Goal: Task Accomplishment & Management: Manage account settings

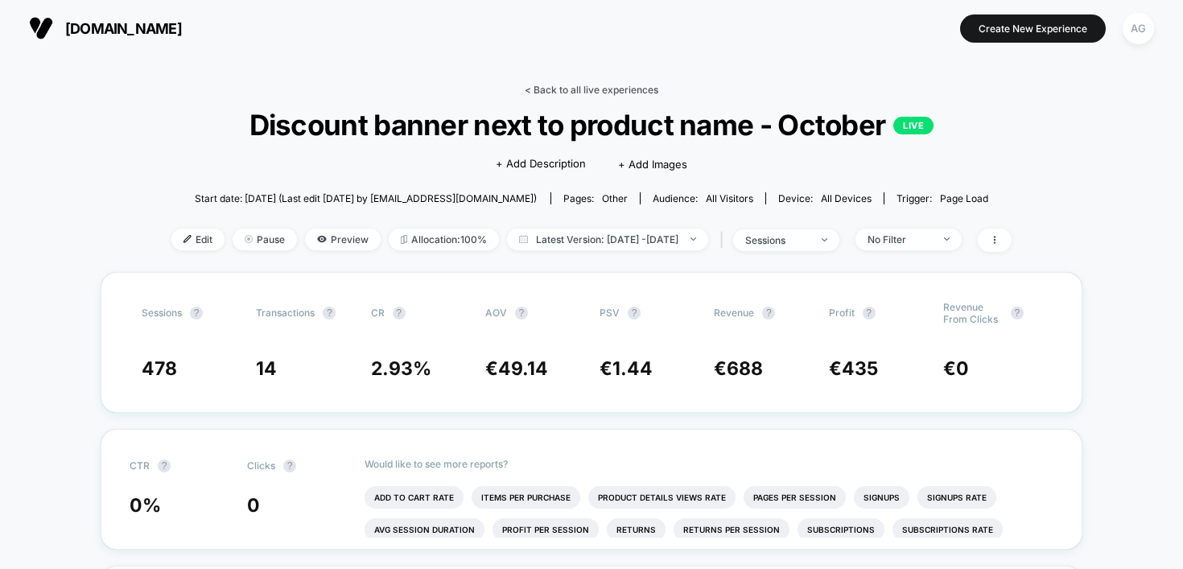
click at [579, 90] on link "< Back to all live experiences" at bounding box center [592, 90] width 134 height 12
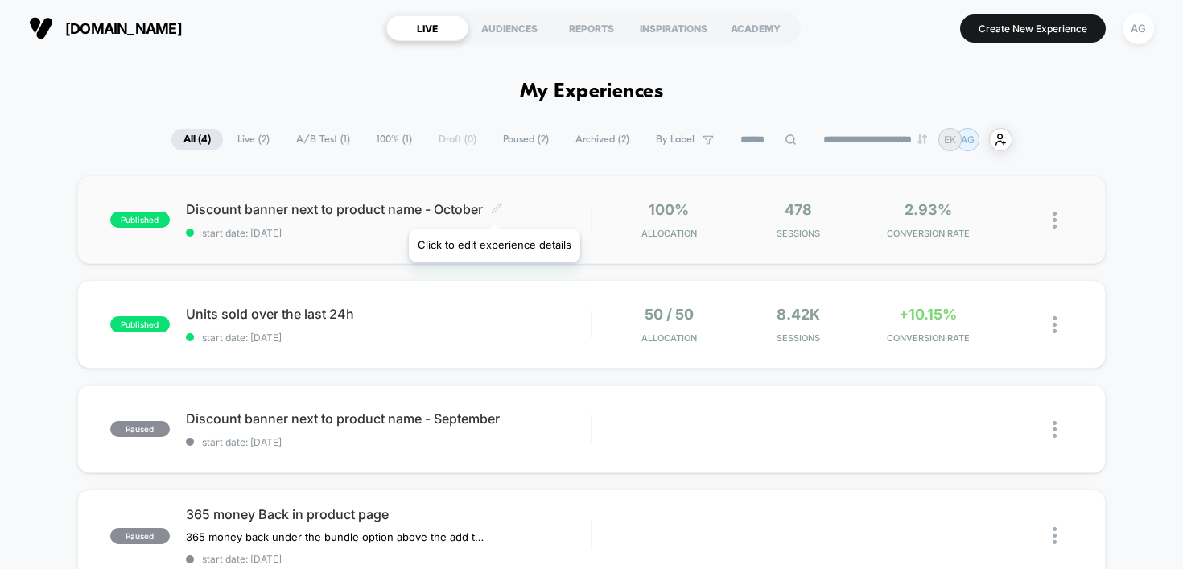
click at [493, 208] on icon at bounding box center [497, 208] width 12 height 12
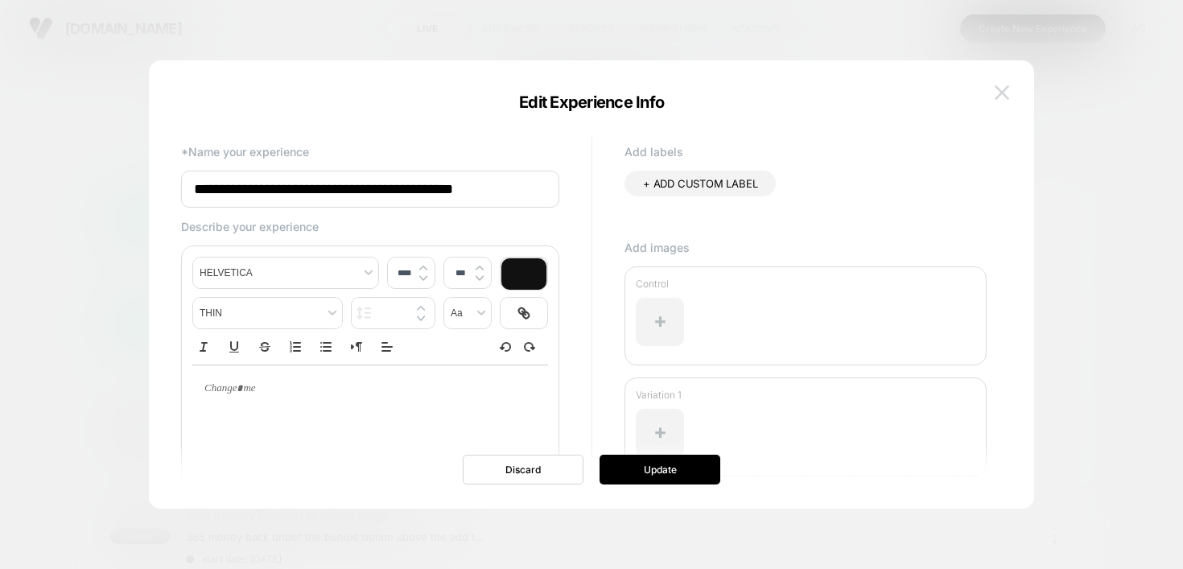
click at [1001, 89] on img at bounding box center [1002, 92] width 14 height 14
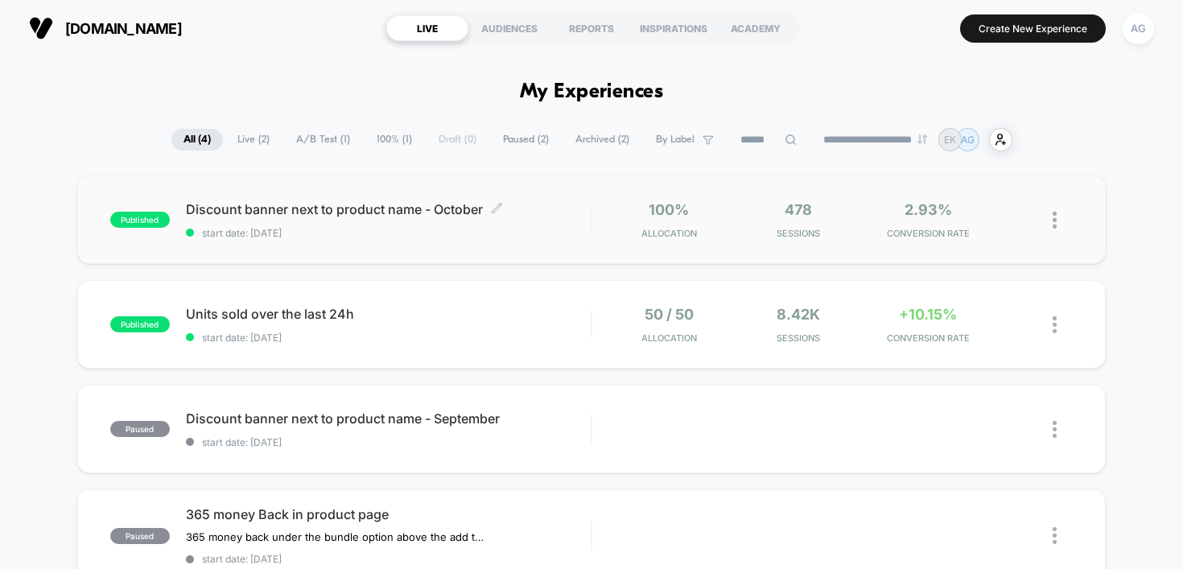
click at [332, 209] on span "Discount banner next to product name - October Click to edit experience details" at bounding box center [389, 209] width 406 height 16
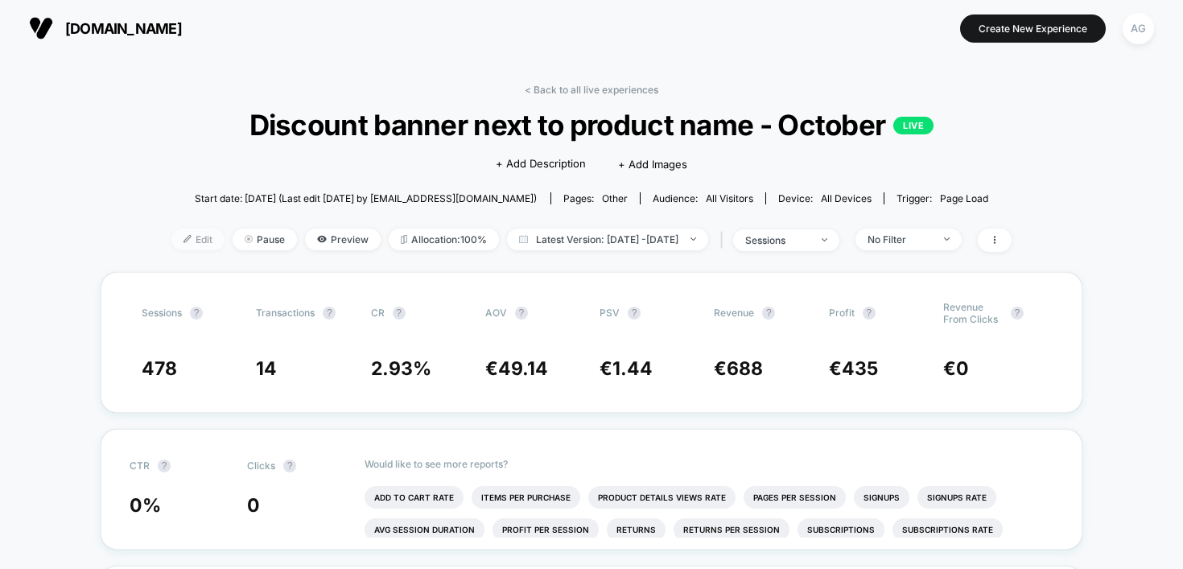
click at [192, 239] on div at bounding box center [194, 239] width 4 height 1
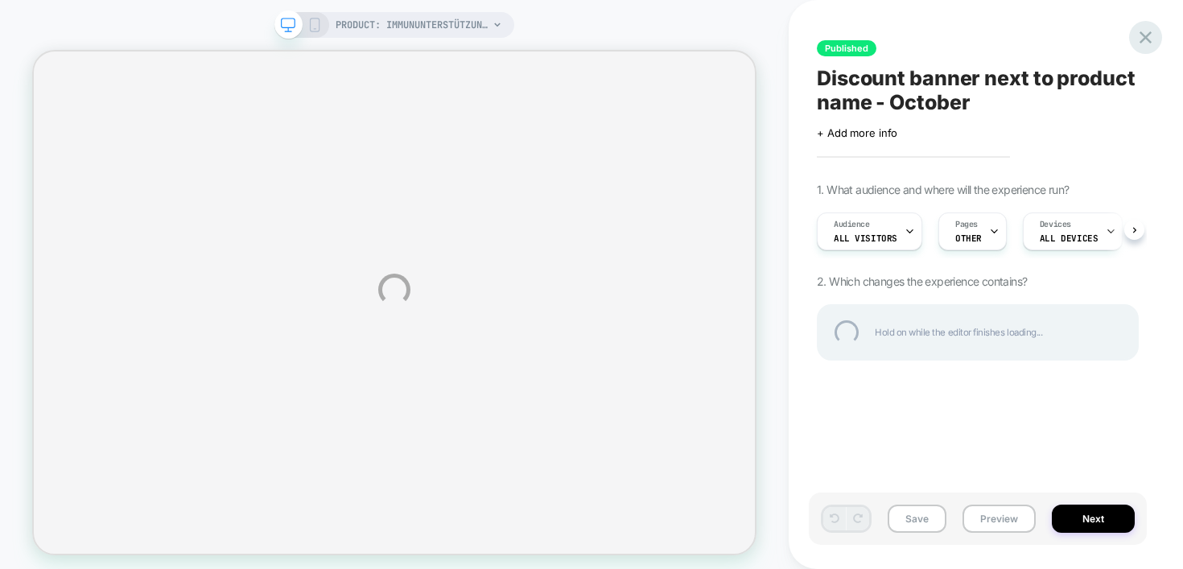
click at [1148, 30] on div at bounding box center [1145, 37] width 33 height 33
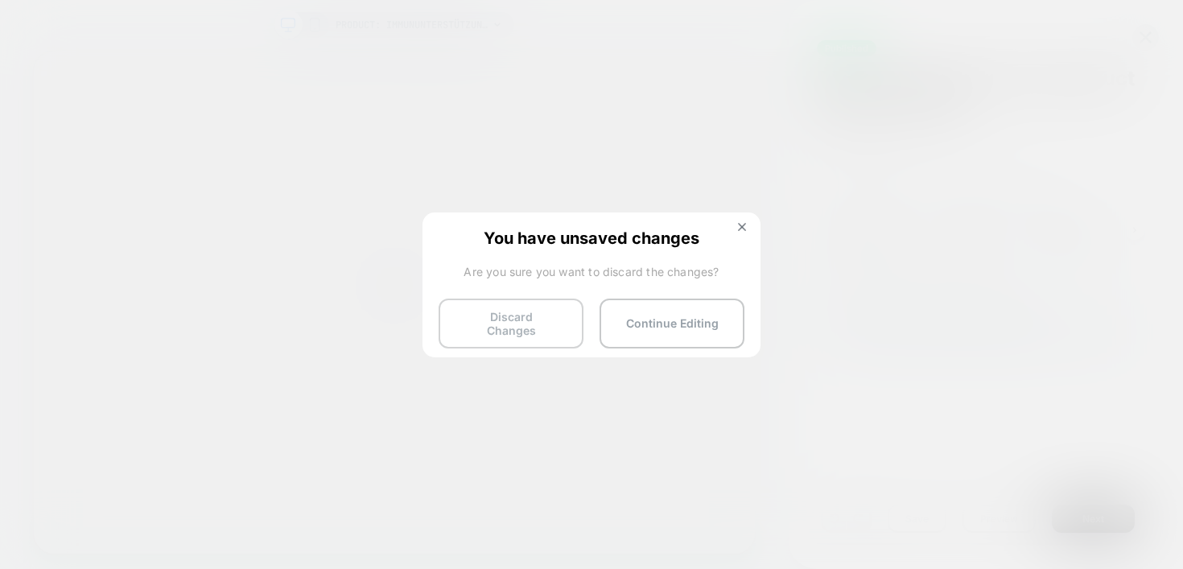
click at [522, 320] on button "Discard Changes" at bounding box center [511, 324] width 145 height 50
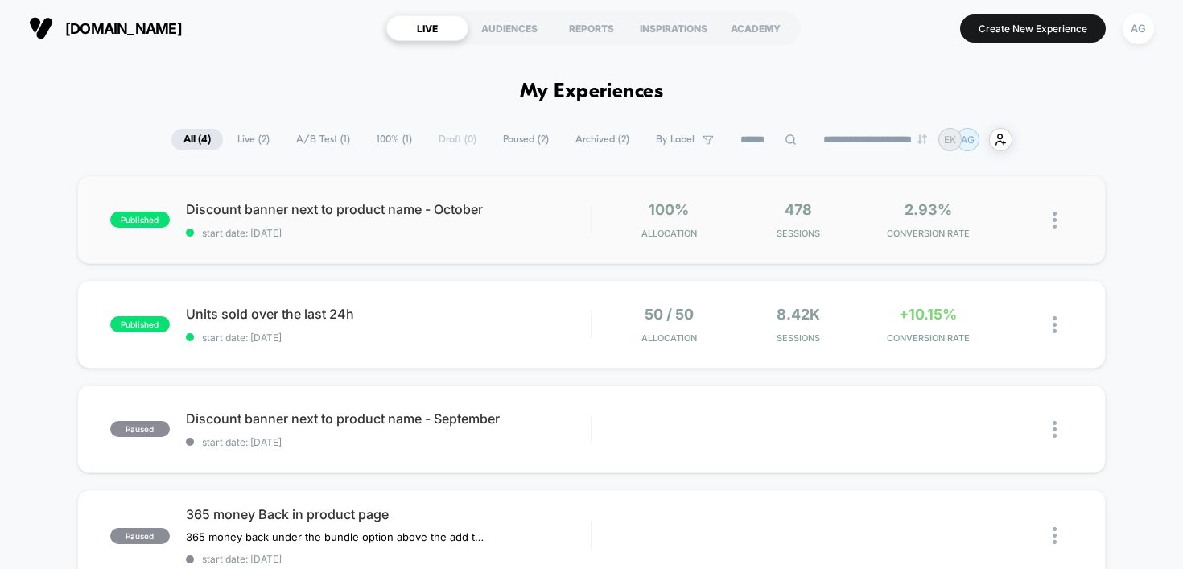
click at [1055, 222] on img at bounding box center [1055, 220] width 4 height 17
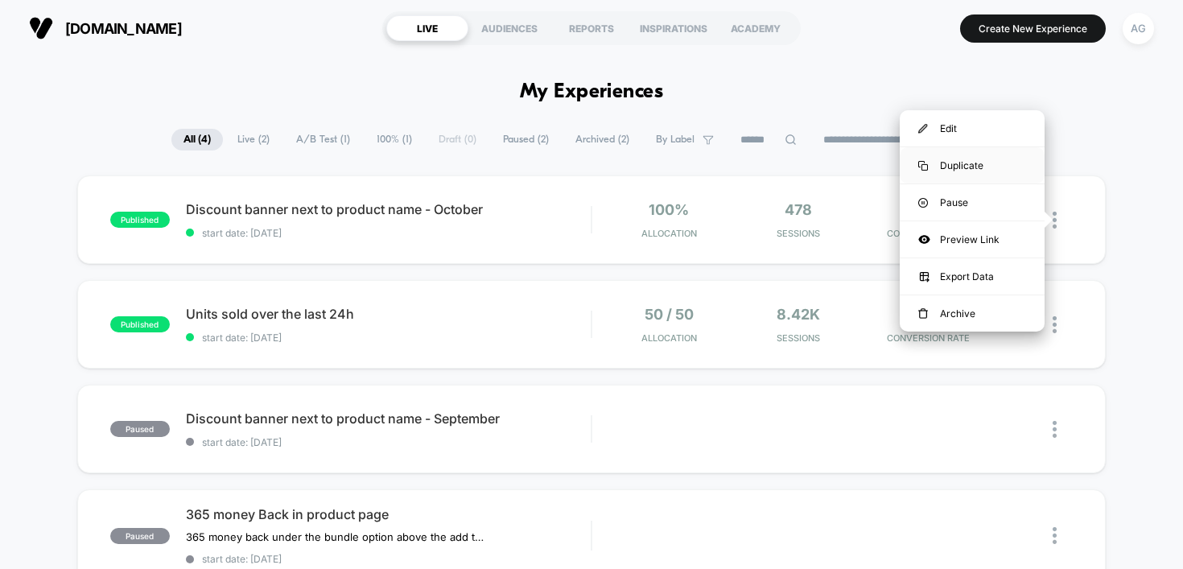
click at [980, 165] on div "Duplicate" at bounding box center [972, 165] width 145 height 36
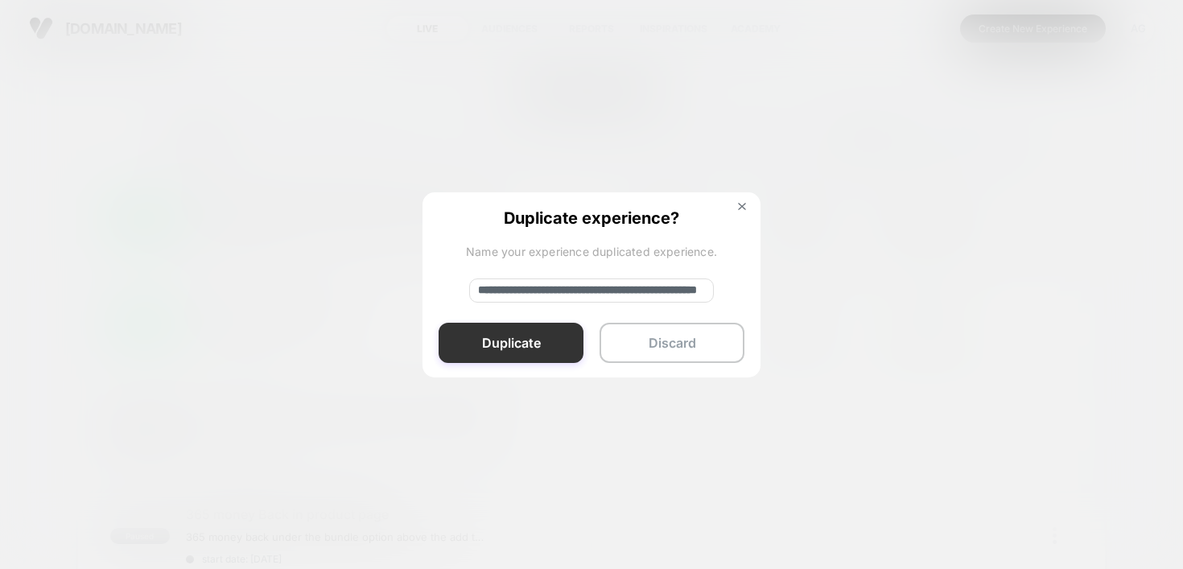
click at [511, 340] on button "Duplicate" at bounding box center [511, 343] width 145 height 40
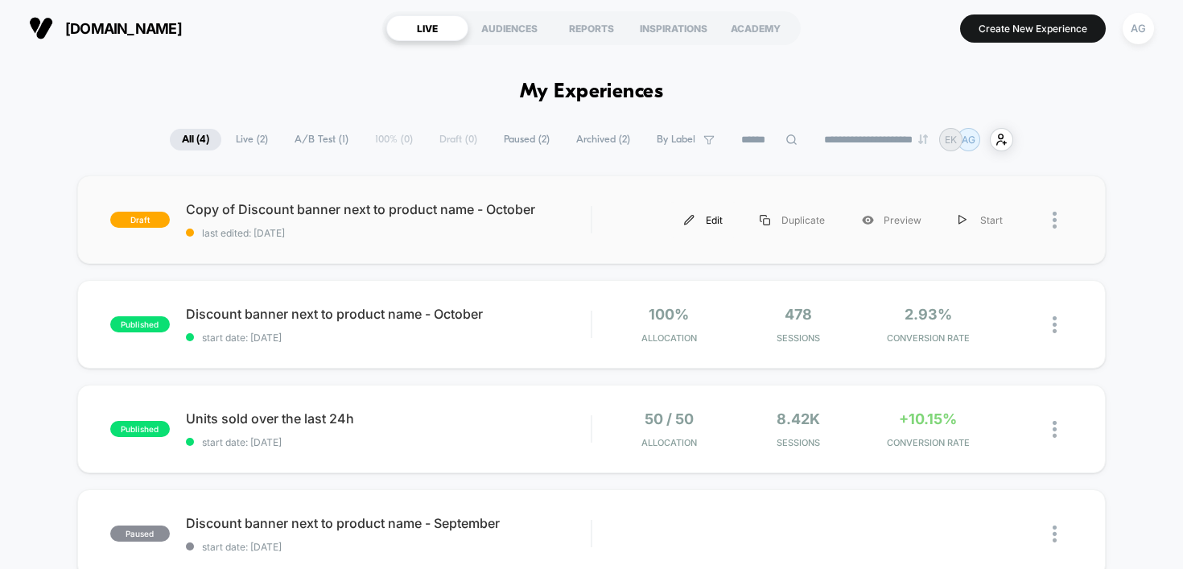
click at [712, 219] on div "Edit" at bounding box center [704, 220] width 76 height 36
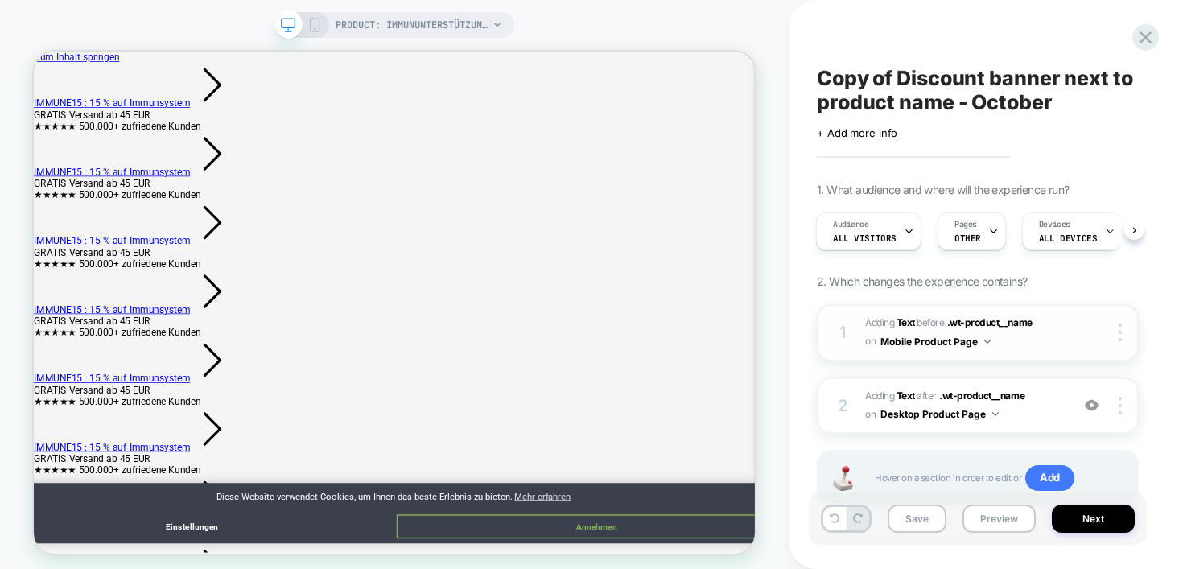
scroll to position [56, 0]
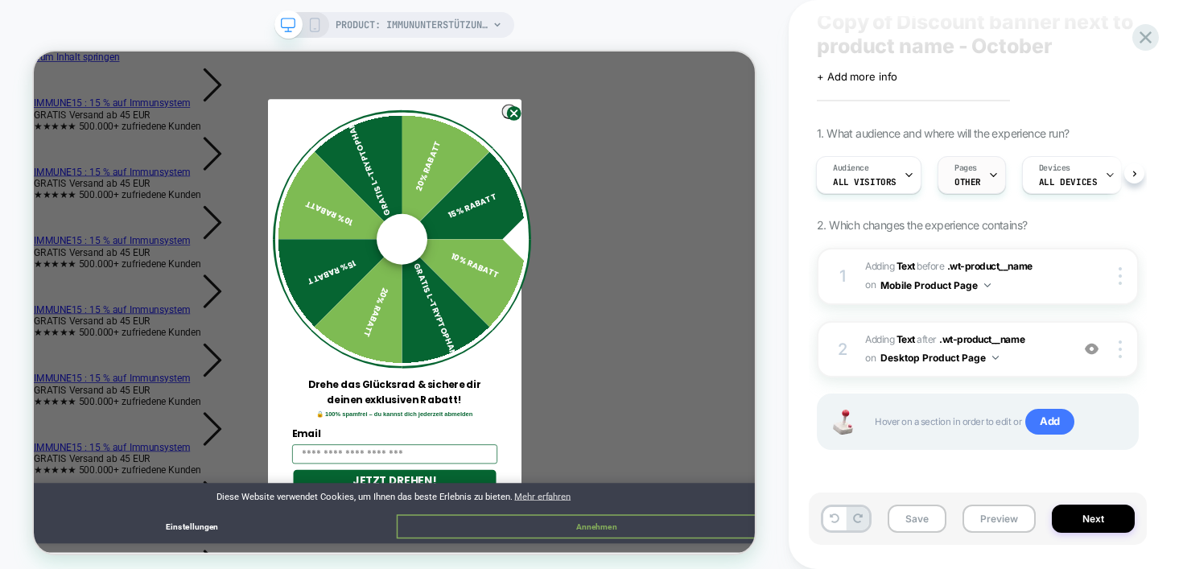
click at [961, 178] on span "OTHER" at bounding box center [968, 181] width 27 height 11
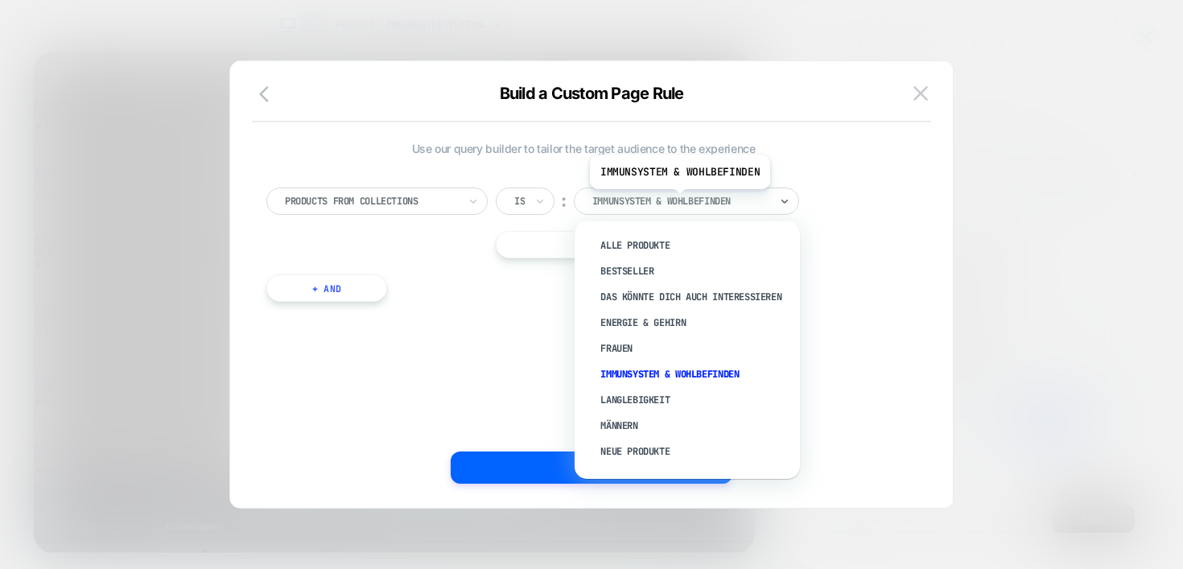
click at [678, 201] on div at bounding box center [680, 201] width 177 height 14
click at [651, 347] on div "Frauen" at bounding box center [695, 349] width 209 height 26
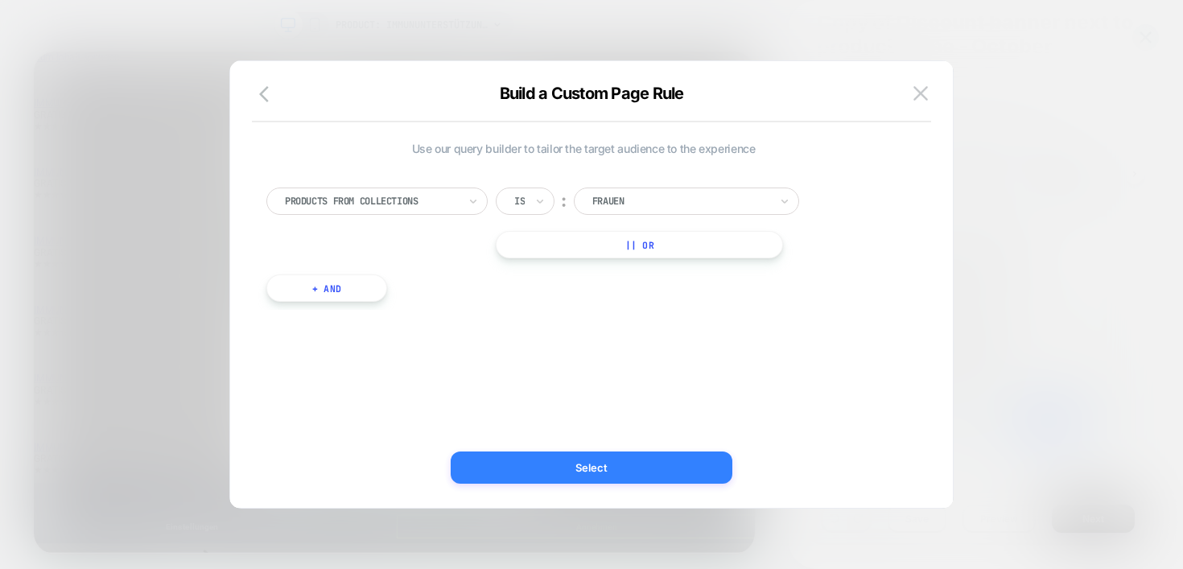
click at [630, 468] on button "Select" at bounding box center [592, 468] width 282 height 32
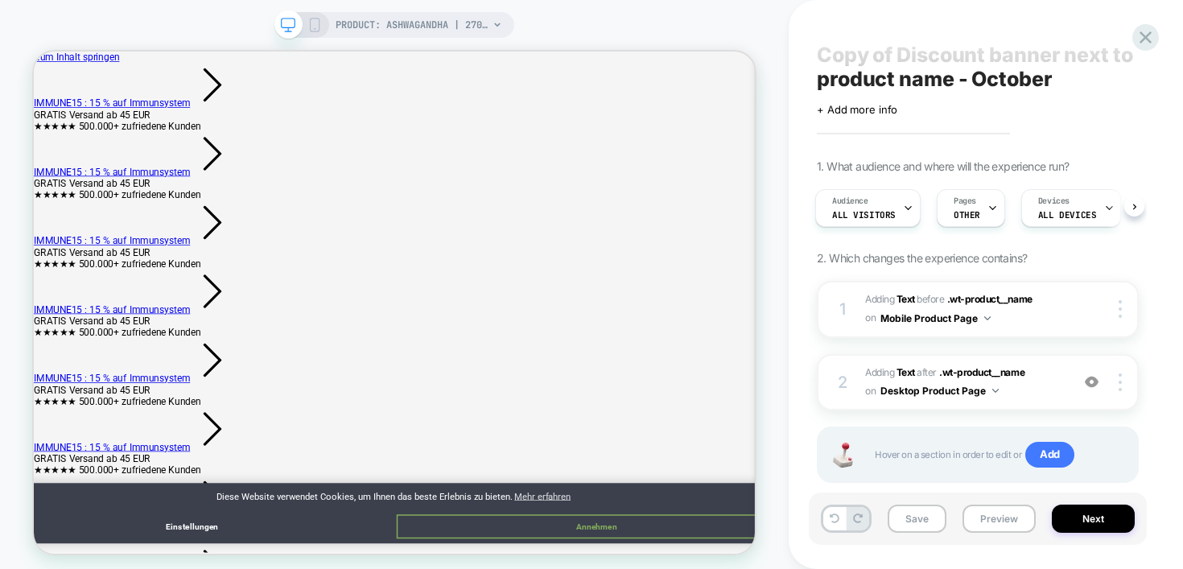
scroll to position [24, 0]
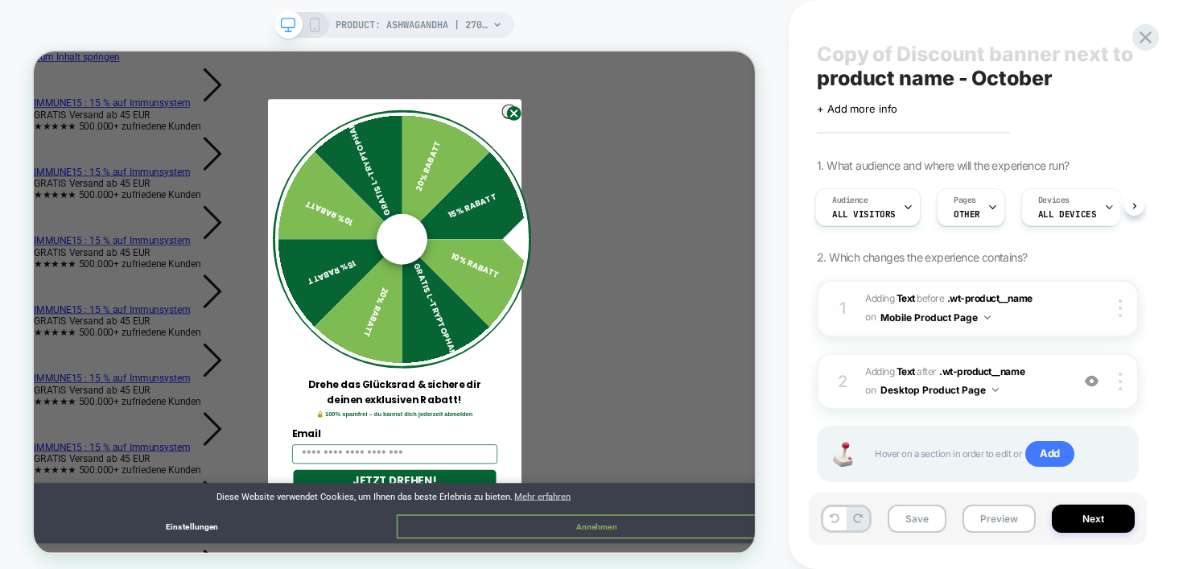
click at [1005, 320] on span "#_loomi_addon_1756283368288_dup1759298810_dup1759734726 Adding Text BEFORE .wt-…" at bounding box center [963, 309] width 197 height 38
click at [1042, 391] on span "#_loomi_addon_1756284433303_dup1759298810_dup1759734726 Adding Text AFTER .wt-p…" at bounding box center [963, 382] width 197 height 38
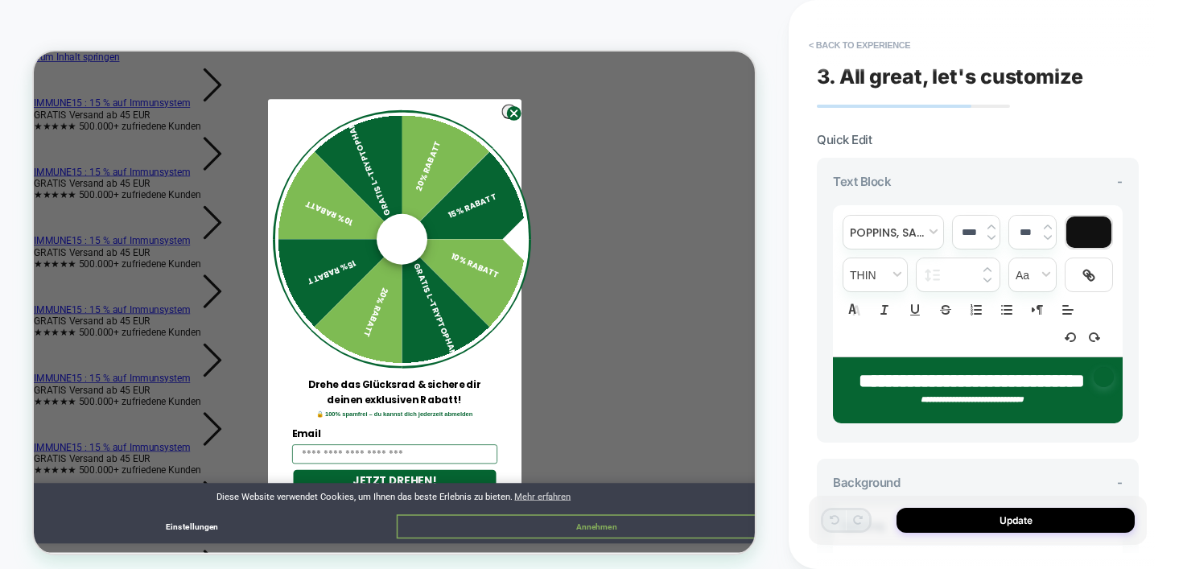
scroll to position [0, 0]
click at [949, 374] on strong "**********" at bounding box center [972, 380] width 226 height 19
type input "****"
click at [949, 374] on strong "**********" at bounding box center [972, 380] width 226 height 19
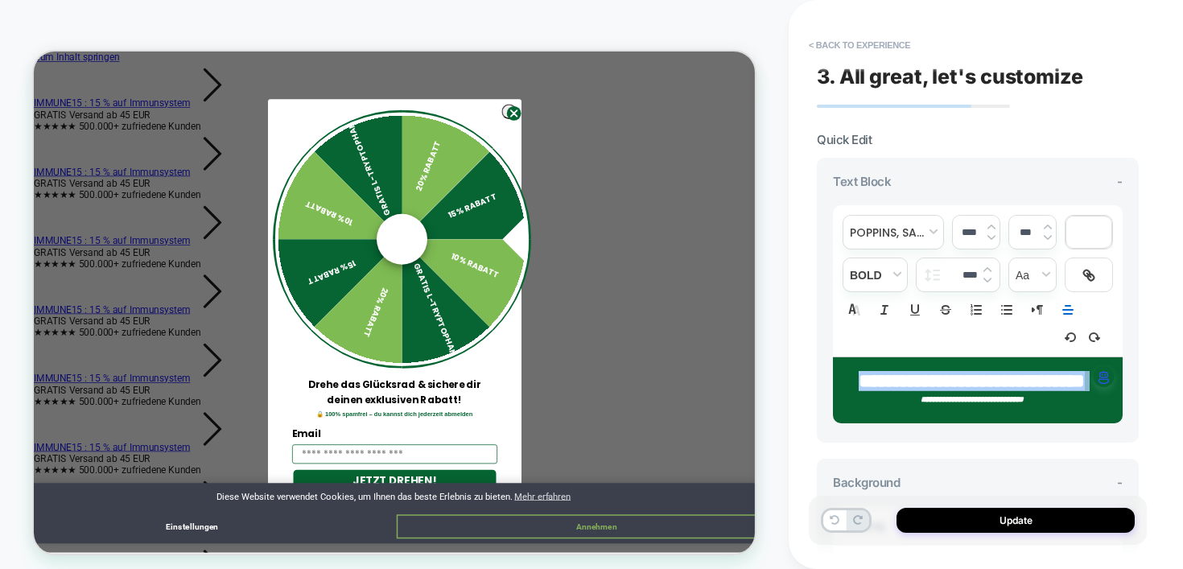
click at [949, 374] on strong "**********" at bounding box center [972, 380] width 226 height 19
click at [992, 390] on strong "**********" at bounding box center [972, 380] width 226 height 19
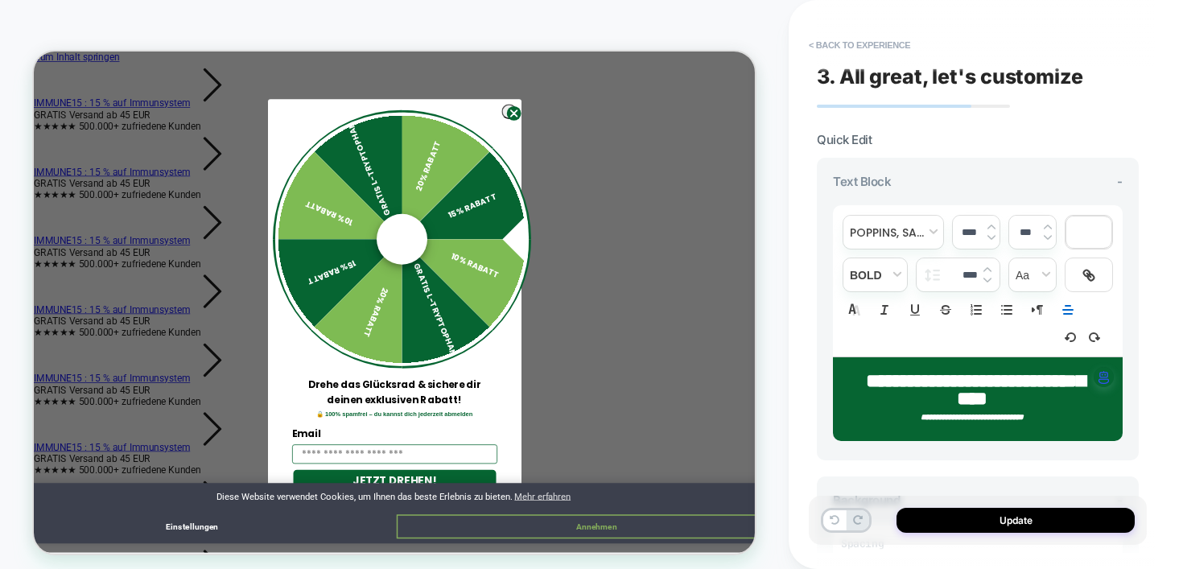
click at [670, 138] on icon "Close dialog" at bounding box center [674, 134] width 8 height 8
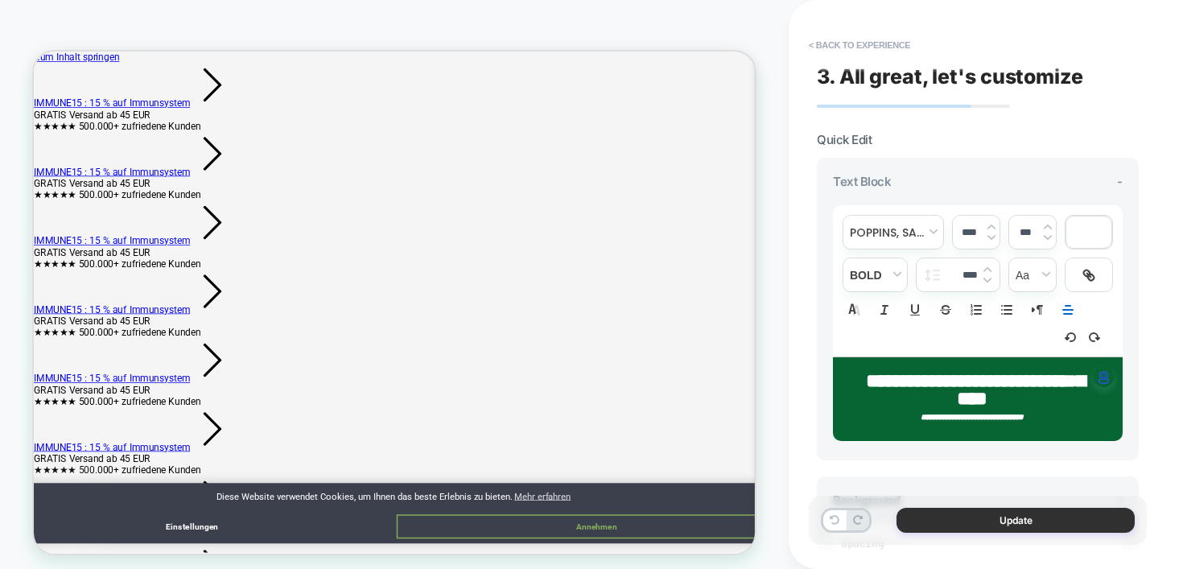
click at [1001, 518] on button "Update" at bounding box center [1016, 520] width 238 height 25
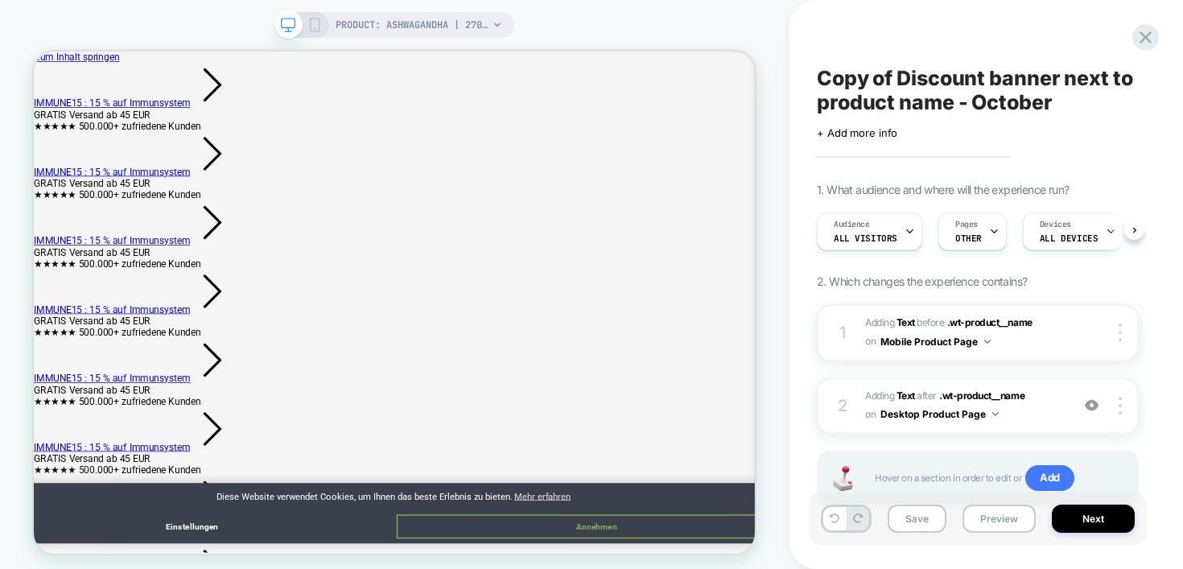
scroll to position [0, 1]
click at [313, 29] on icon at bounding box center [314, 25] width 14 height 14
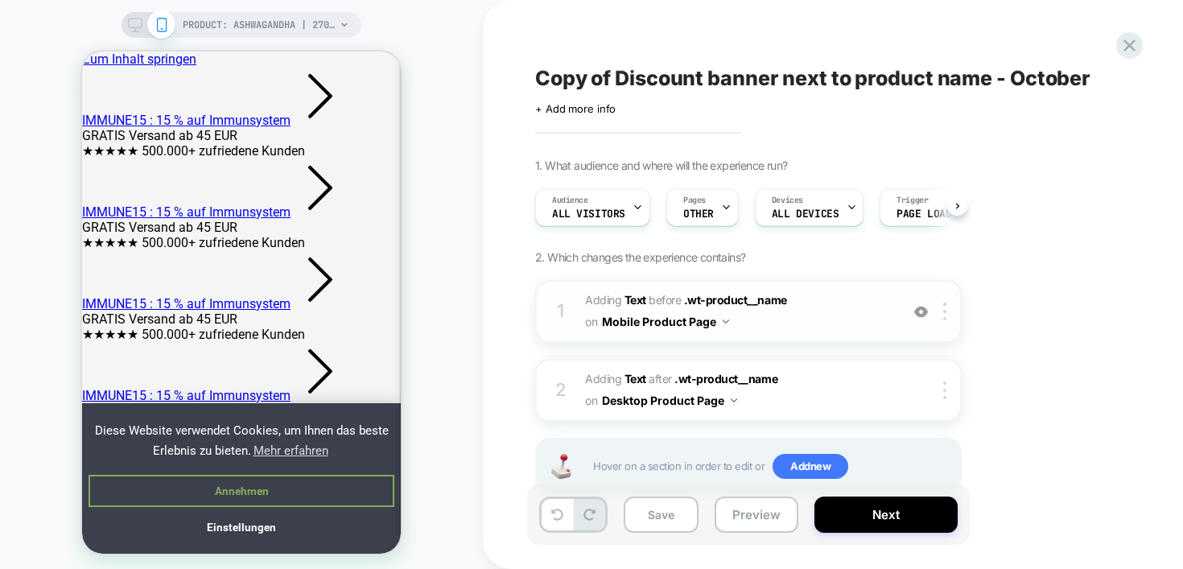
scroll to position [0, 1]
click at [781, 311] on span "#_loomi_addon_1756283368288_dup1759298810_dup1759734726 Adding Text BEFORE .wt-…" at bounding box center [738, 311] width 307 height 43
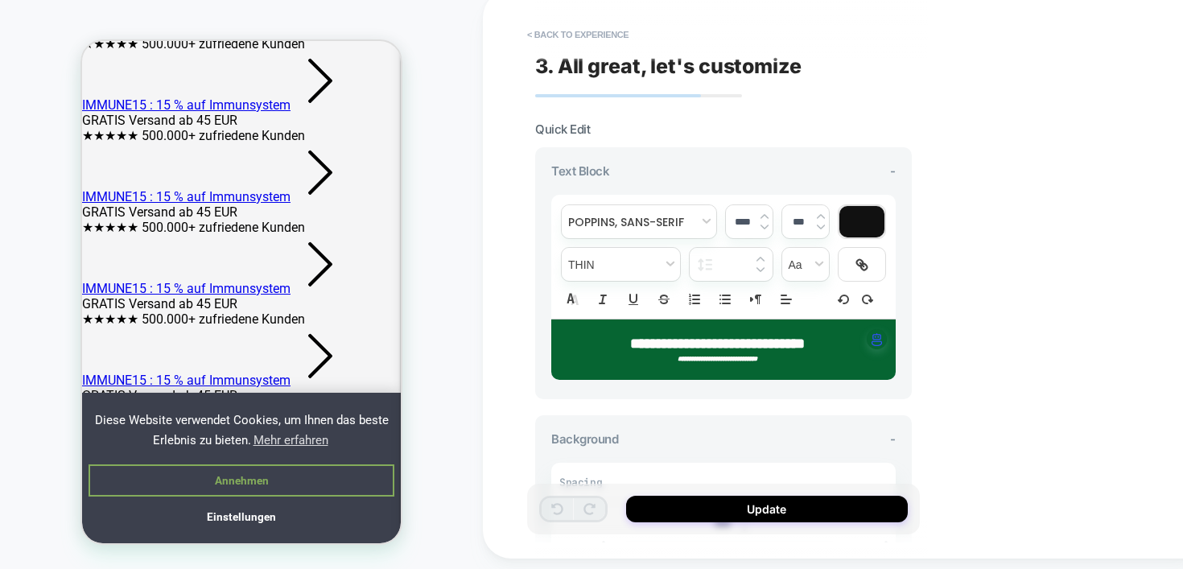
scroll to position [198, 0]
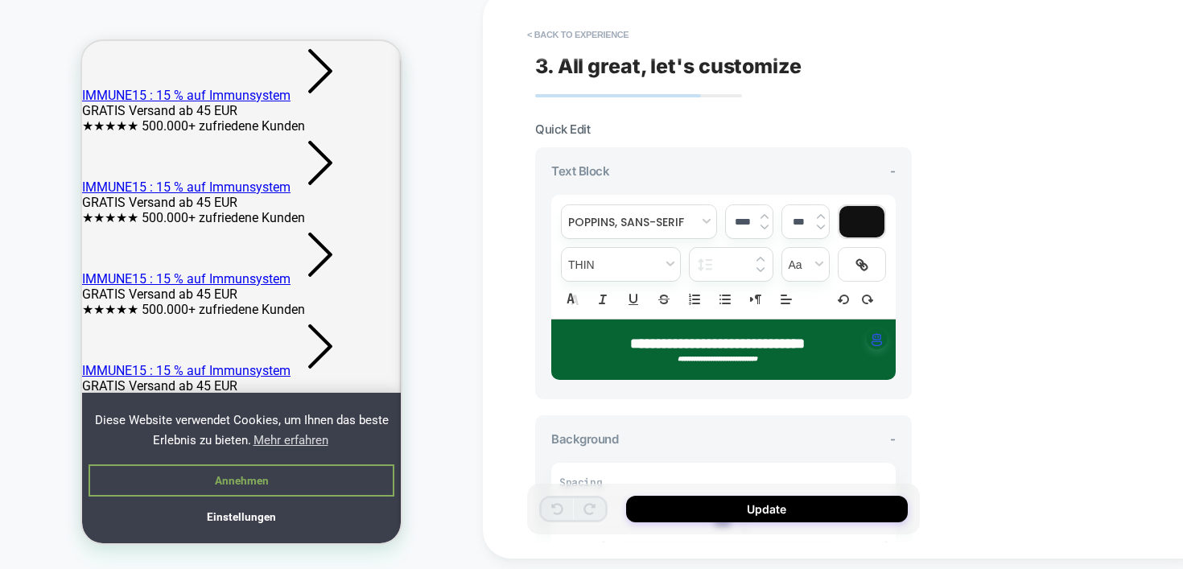
click at [751, 339] on strong "**********" at bounding box center [717, 343] width 175 height 14
type input "****"
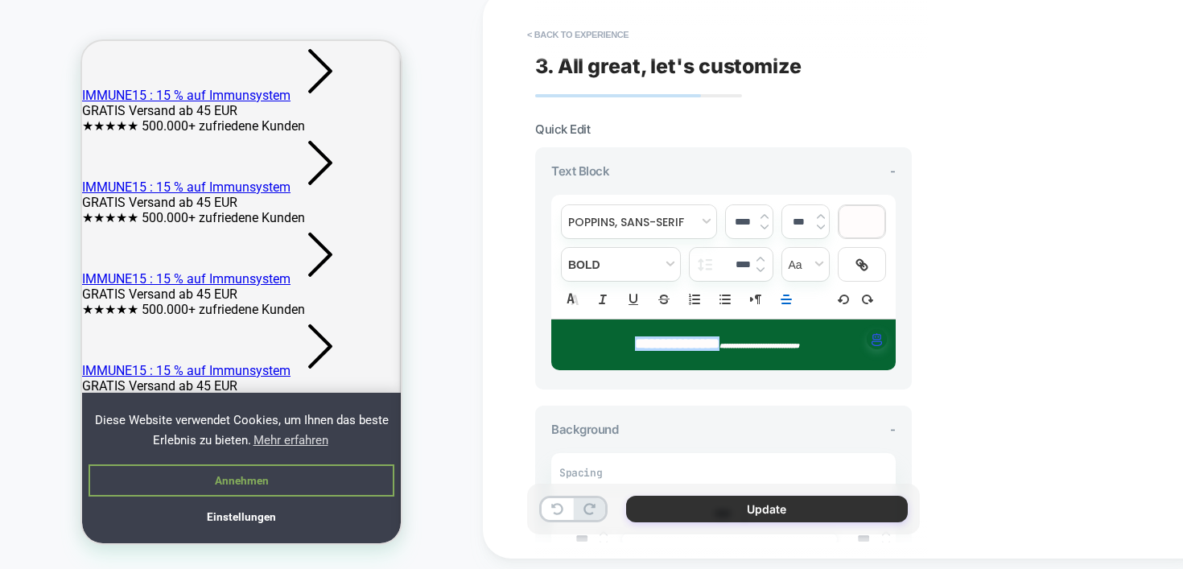
click at [803, 505] on button "Update" at bounding box center [767, 509] width 282 height 27
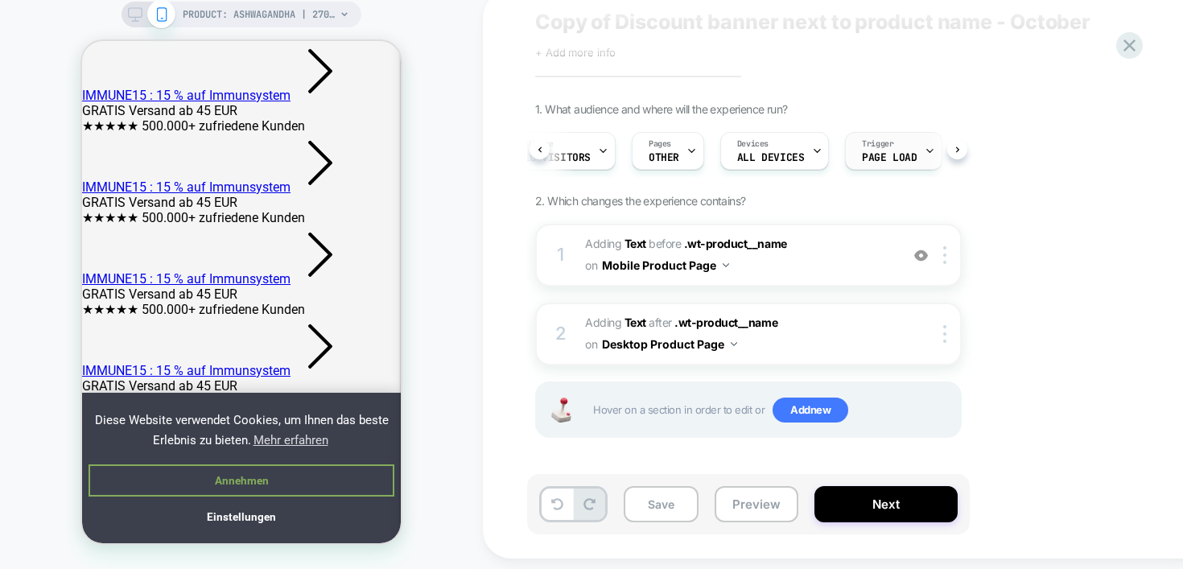
scroll to position [0, 57]
click at [642, 154] on span "OTHER" at bounding box center [641, 157] width 31 height 11
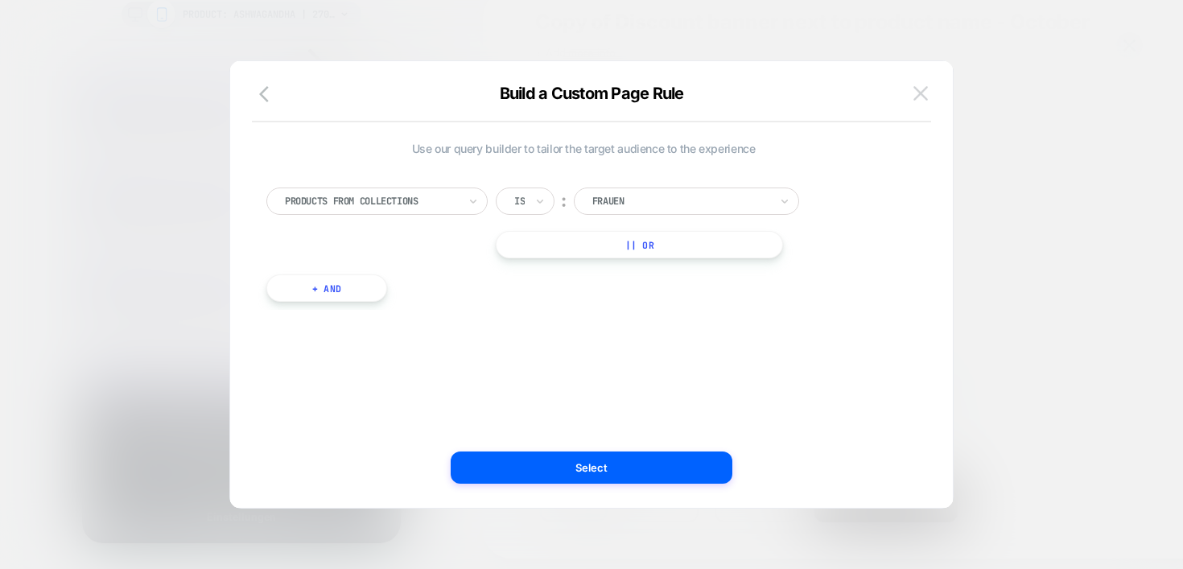
click at [923, 88] on img at bounding box center [921, 93] width 14 height 14
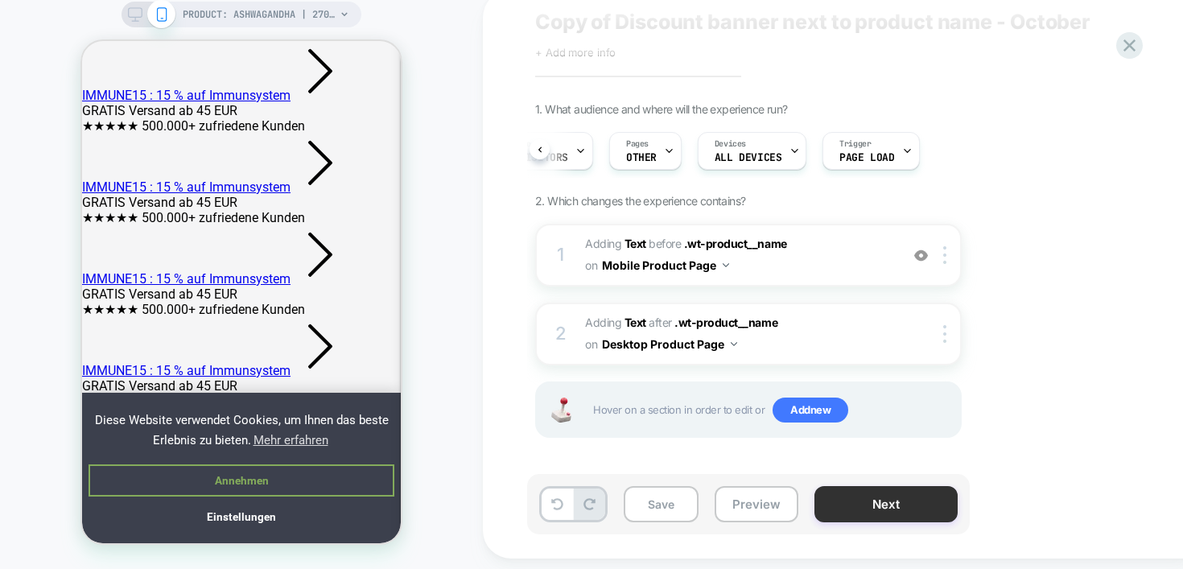
click at [863, 502] on button "Next" at bounding box center [886, 504] width 143 height 36
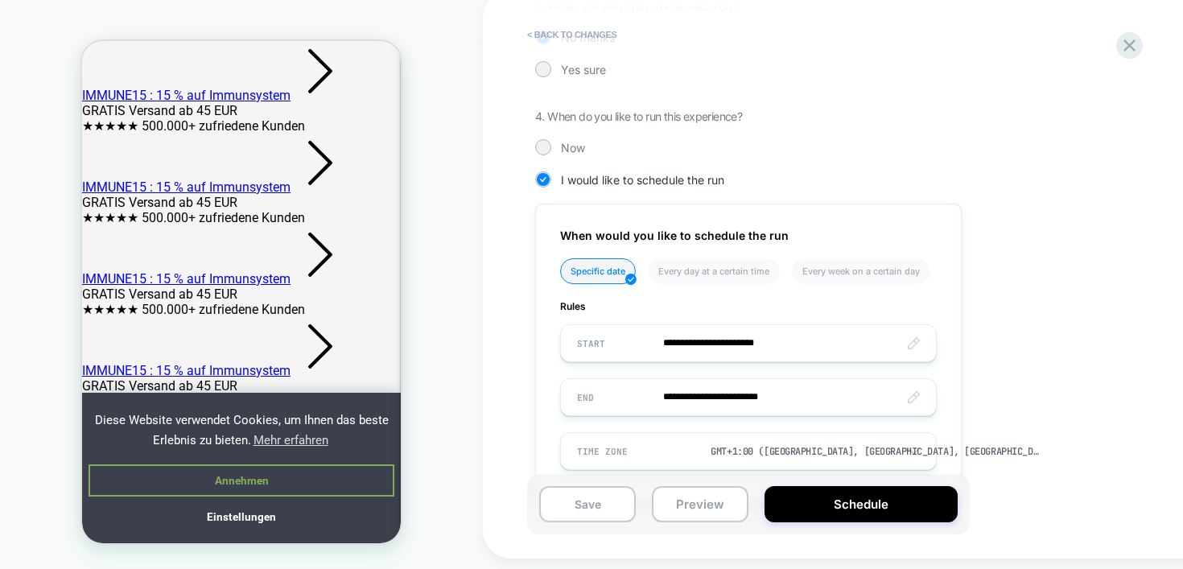
scroll to position [460, 0]
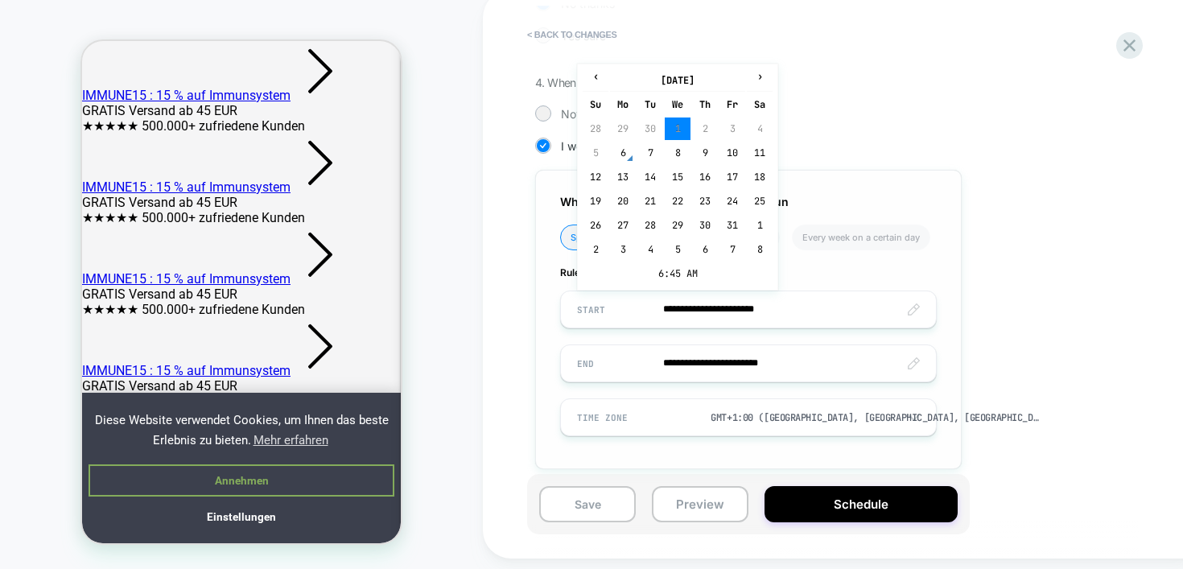
click at [764, 310] on input "**********" at bounding box center [748, 310] width 375 height 38
click at [760, 72] on span "›" at bounding box center [760, 76] width 24 height 13
click at [677, 171] on td "12" at bounding box center [678, 177] width 26 height 23
type input "**********"
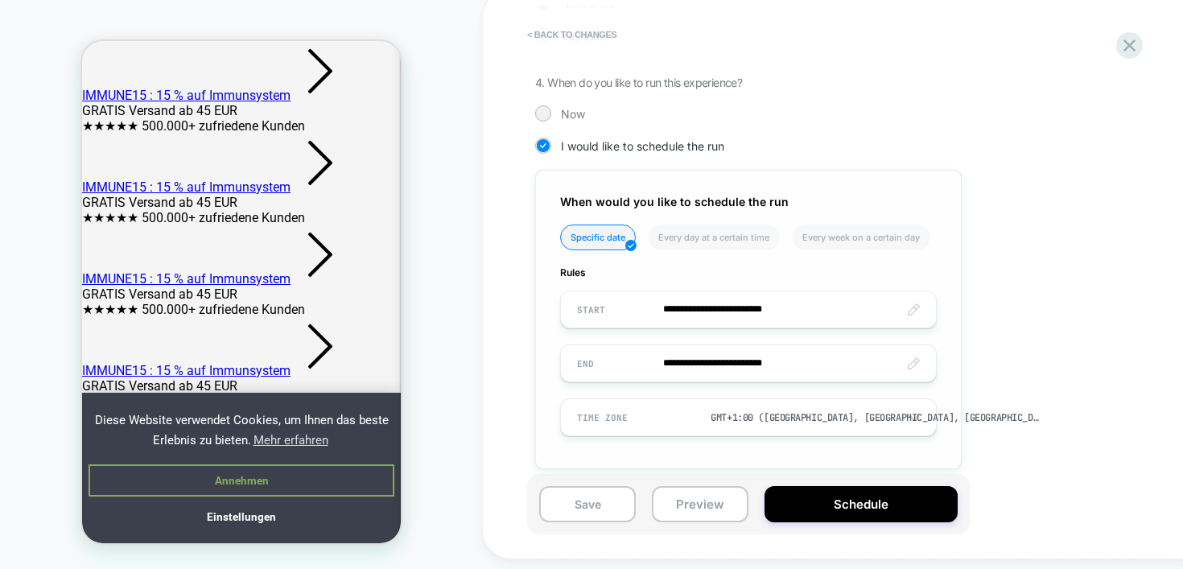
click at [743, 367] on input "**********" at bounding box center [748, 364] width 375 height 38
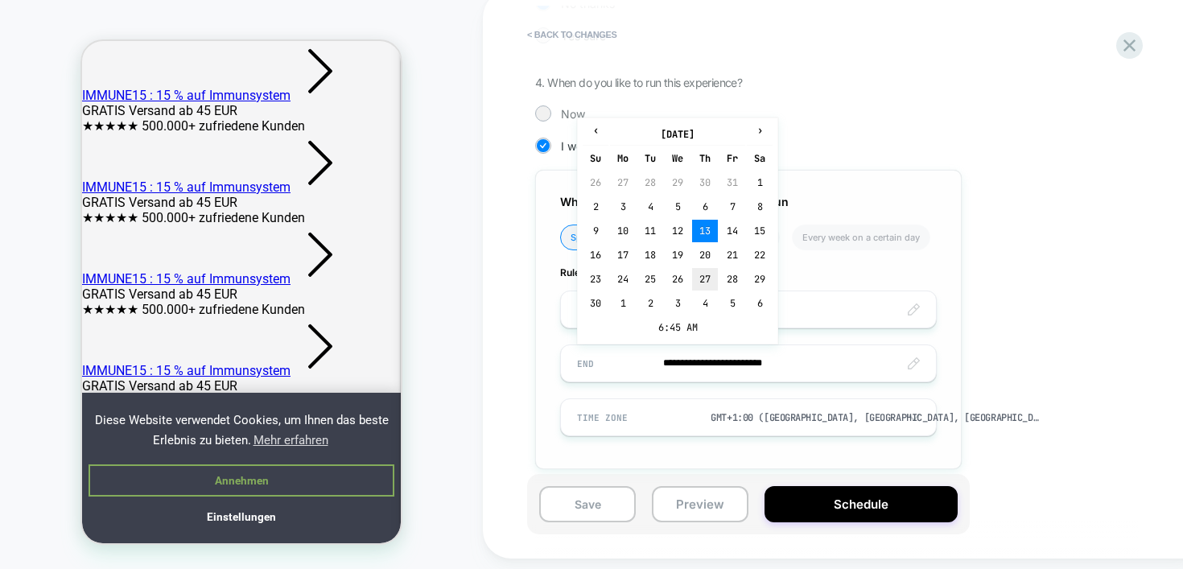
click at [700, 273] on td "27" at bounding box center [705, 279] width 26 height 23
type input "**********"
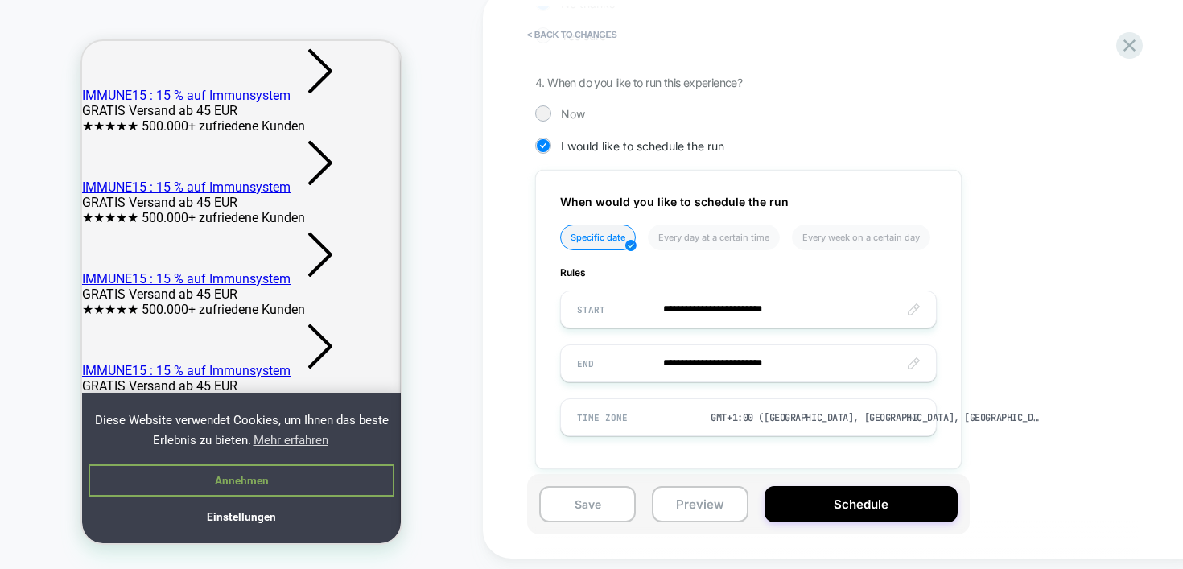
click at [1081, 318] on div "**********" at bounding box center [829, 103] width 588 height 782
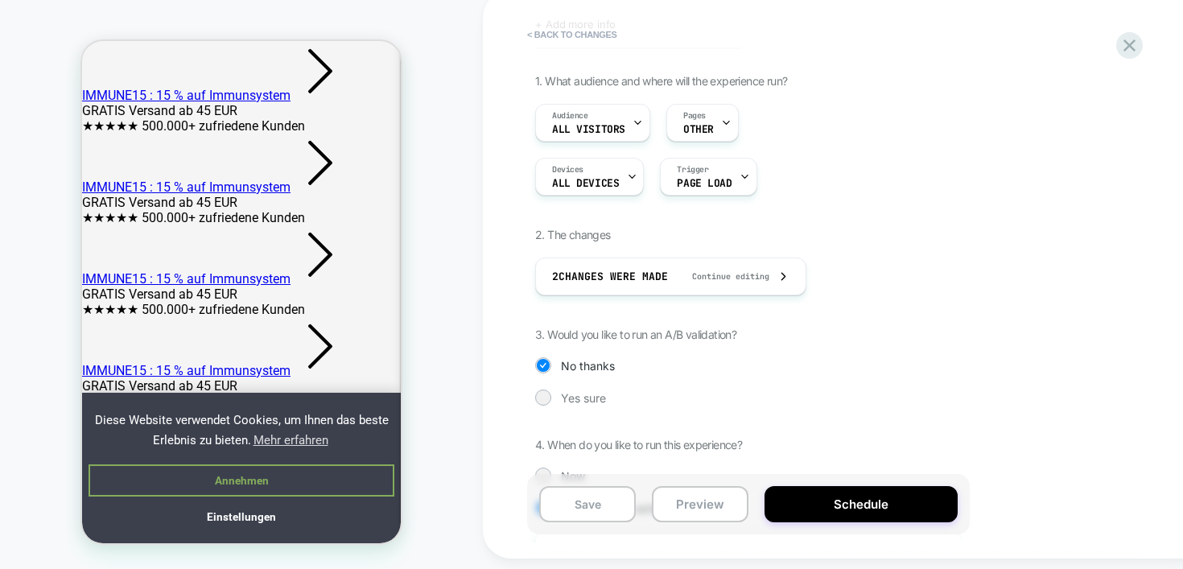
scroll to position [0, 0]
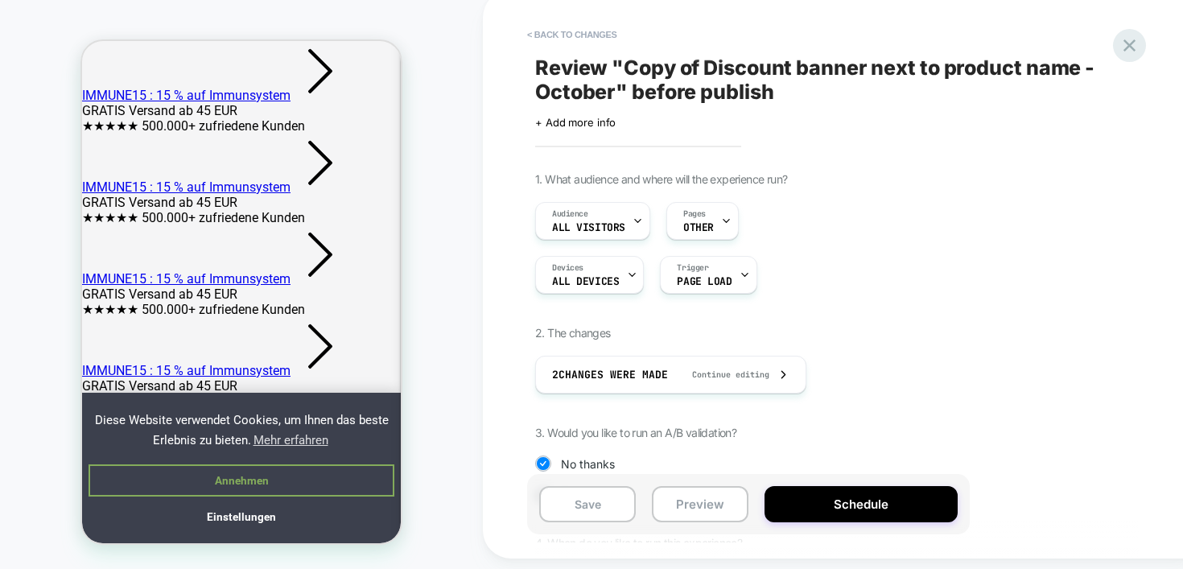
click at [1131, 45] on icon at bounding box center [1130, 46] width 22 height 22
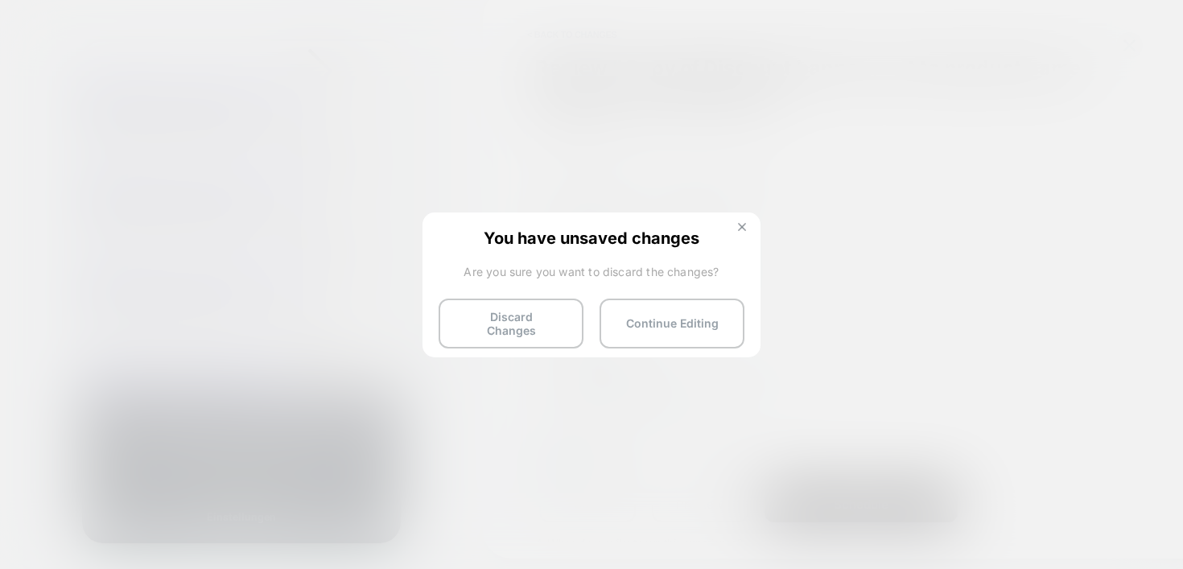
click at [745, 225] on img at bounding box center [742, 227] width 8 height 8
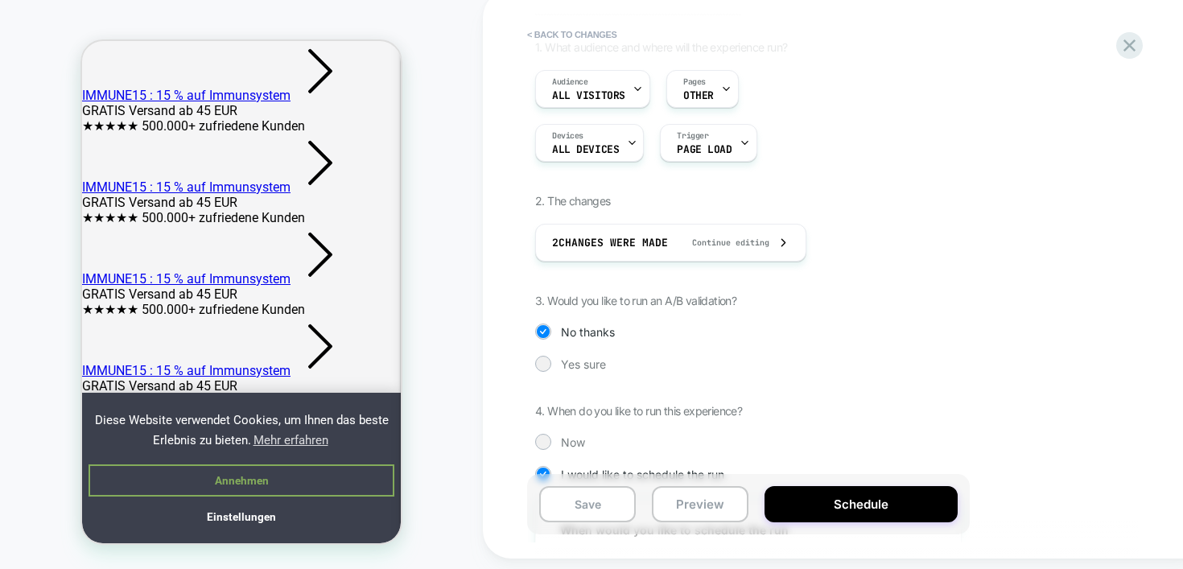
scroll to position [130, 0]
click at [1124, 43] on icon at bounding box center [1130, 46] width 22 height 22
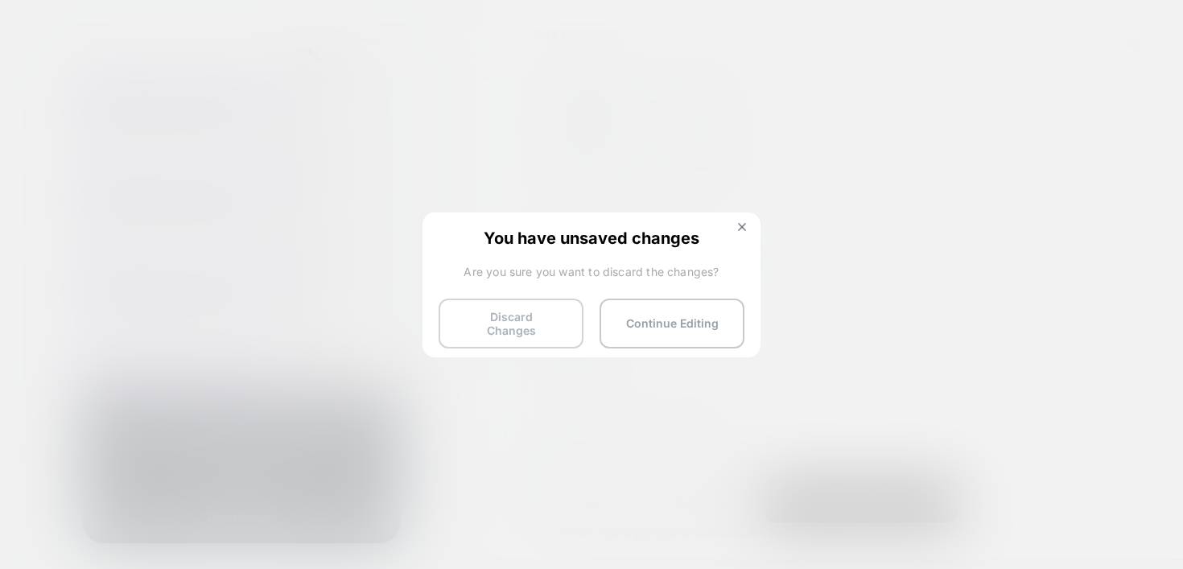
click at [543, 320] on button "Discard Changes" at bounding box center [511, 324] width 145 height 50
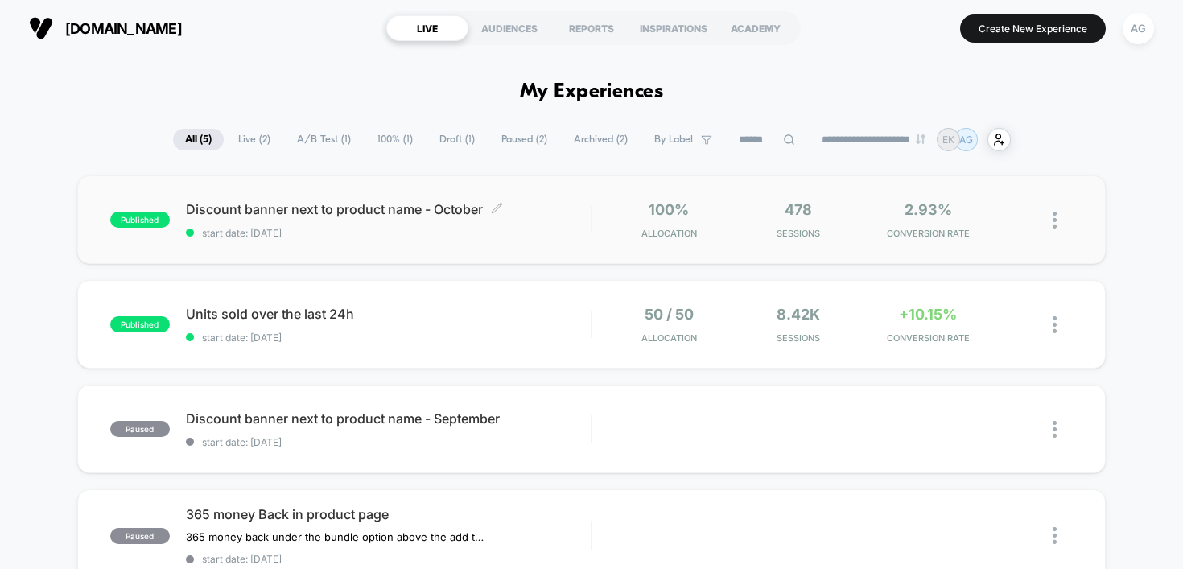
click at [393, 225] on div "Discount banner next to product name - October Click to edit experience details…" at bounding box center [389, 220] width 406 height 38
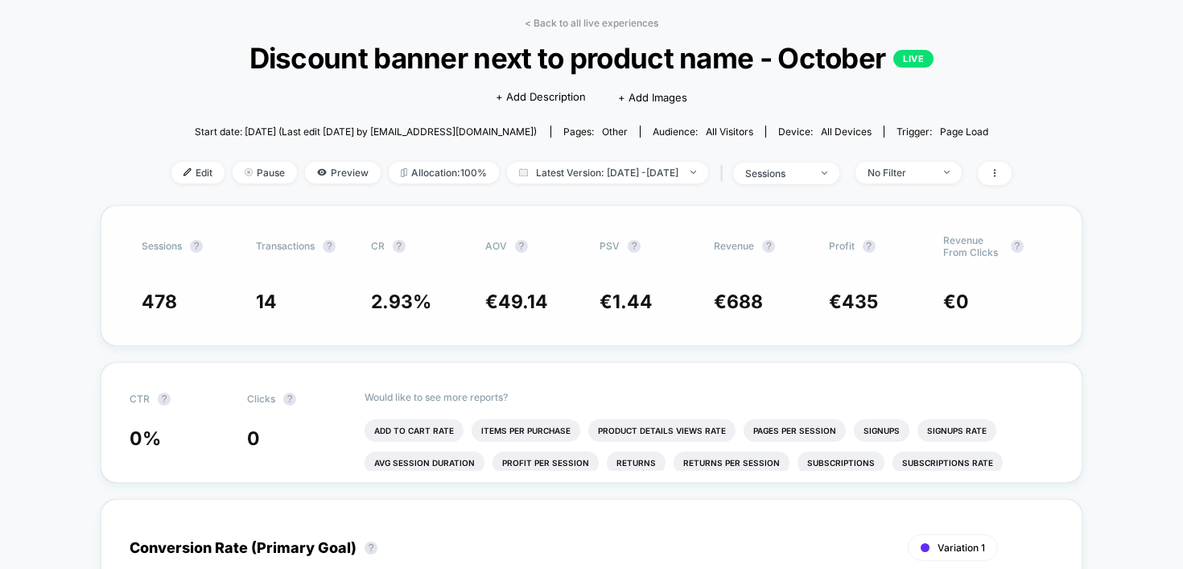
scroll to position [70, 0]
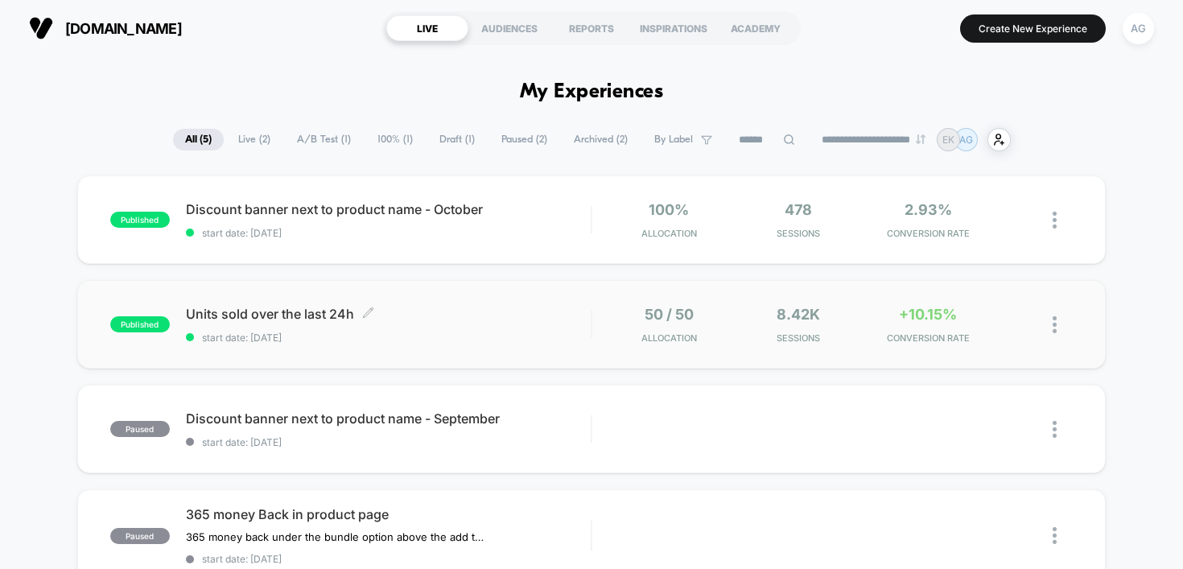
click at [488, 316] on span "Units sold over the last 24h Click to edit experience details" at bounding box center [389, 314] width 406 height 16
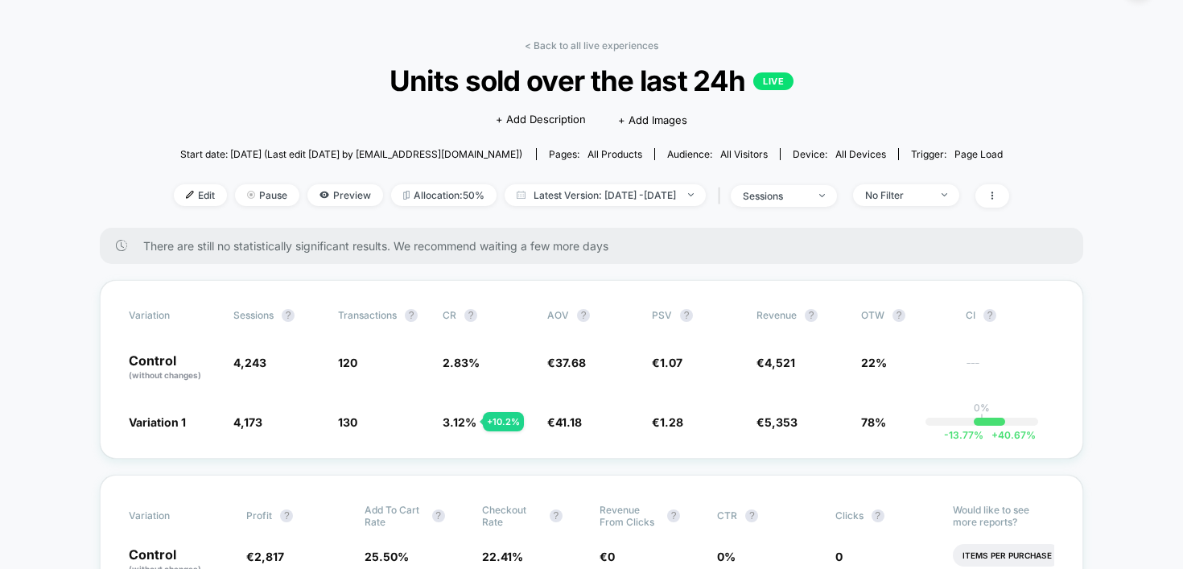
scroll to position [51, 0]
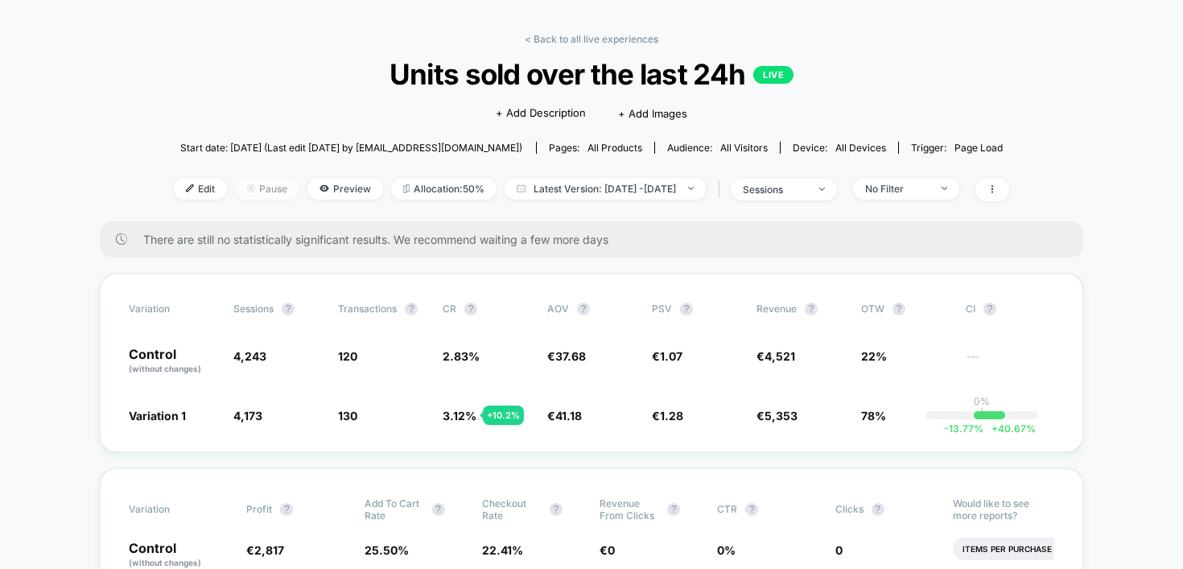
click at [236, 189] on span "Pause" at bounding box center [267, 189] width 64 height 22
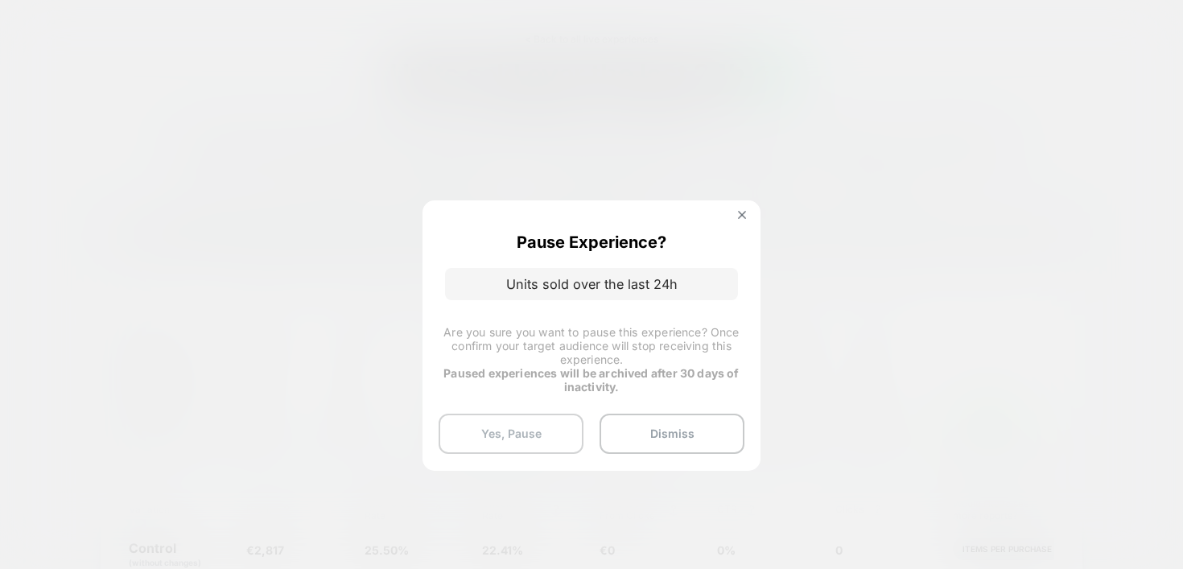
click at [525, 441] on button "Yes, Pause" at bounding box center [511, 434] width 145 height 40
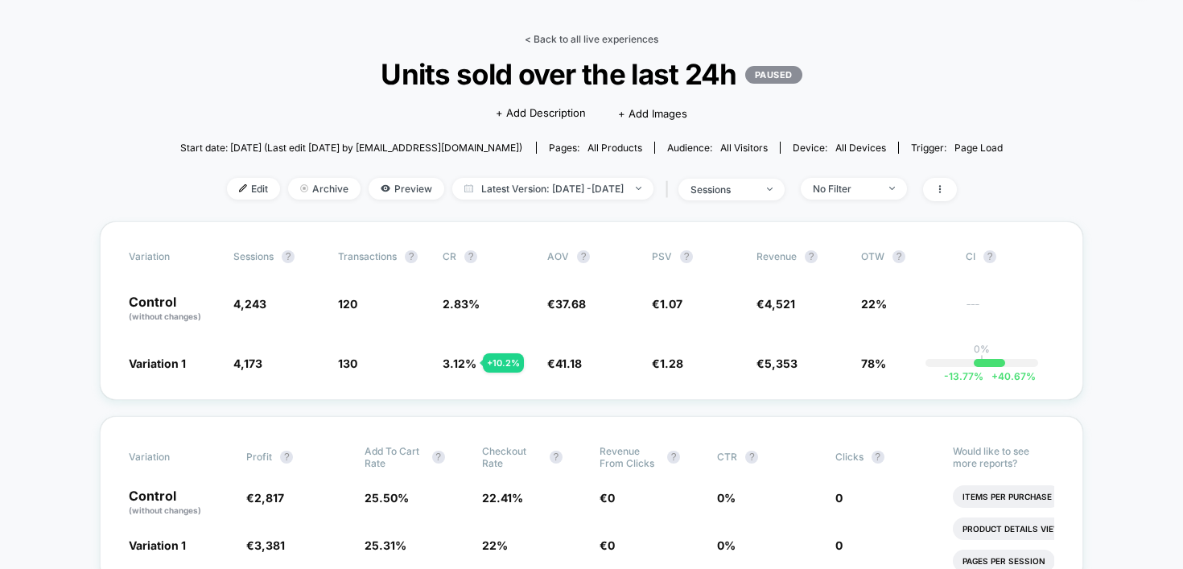
click at [594, 35] on link "< Back to all live experiences" at bounding box center [592, 39] width 134 height 12
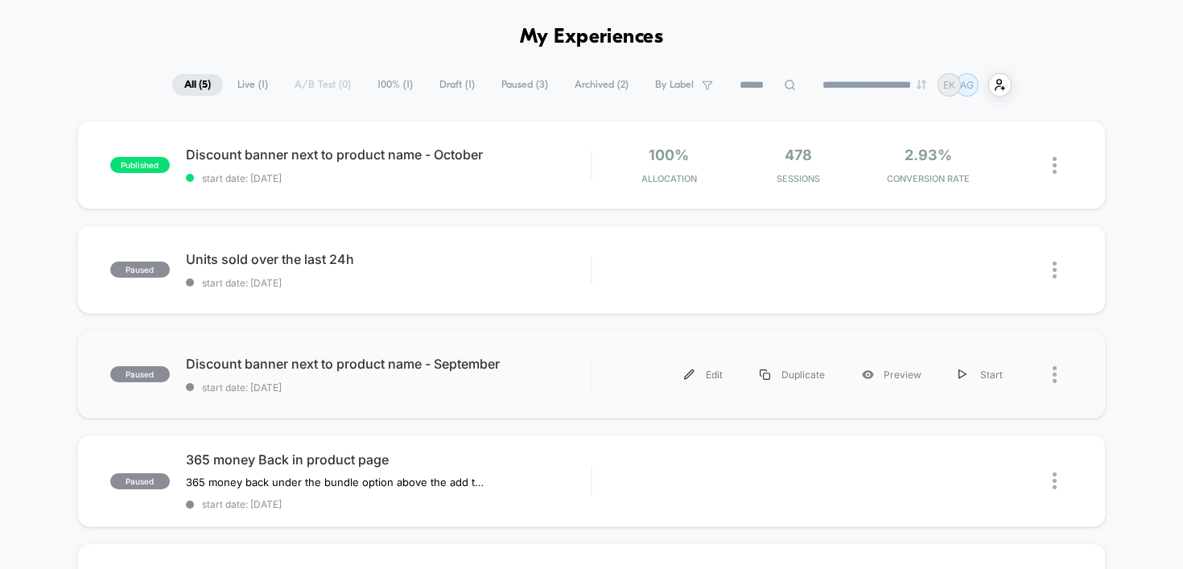
scroll to position [53, 0]
